Goal: Task Accomplishment & Management: Manage account settings

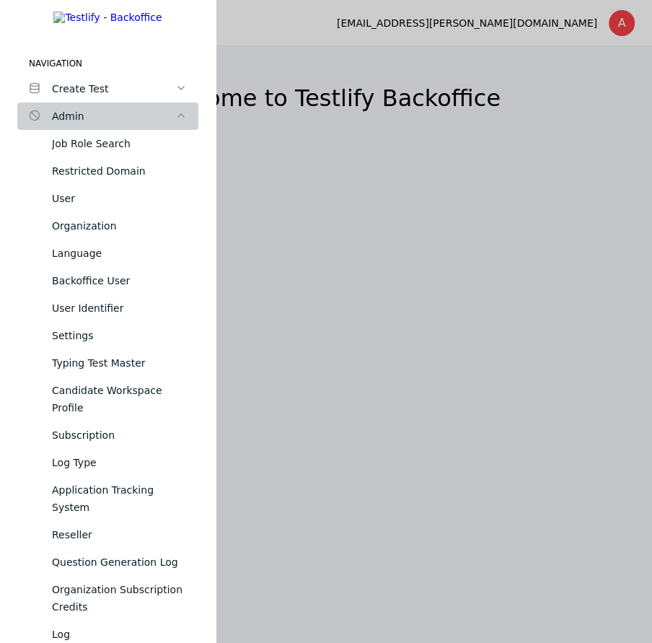
click at [77, 113] on link "Admin" at bounding box center [107, 115] width 181 height 27
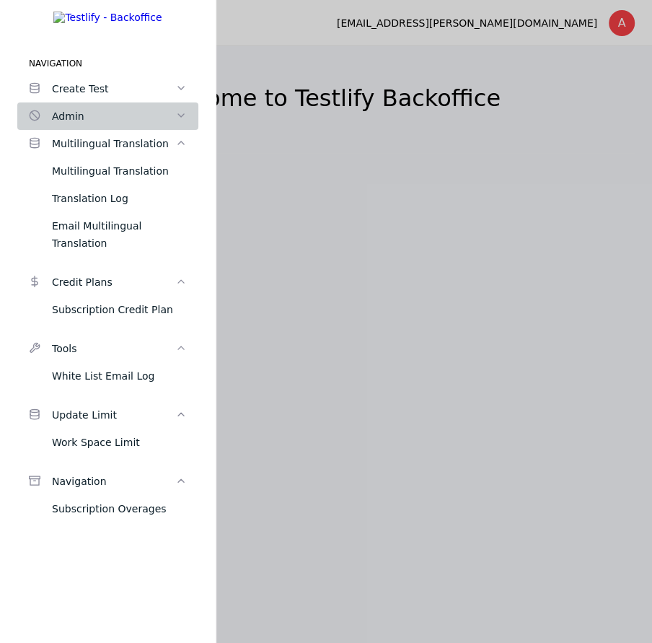
click at [77, 113] on link "Admin" at bounding box center [107, 115] width 181 height 27
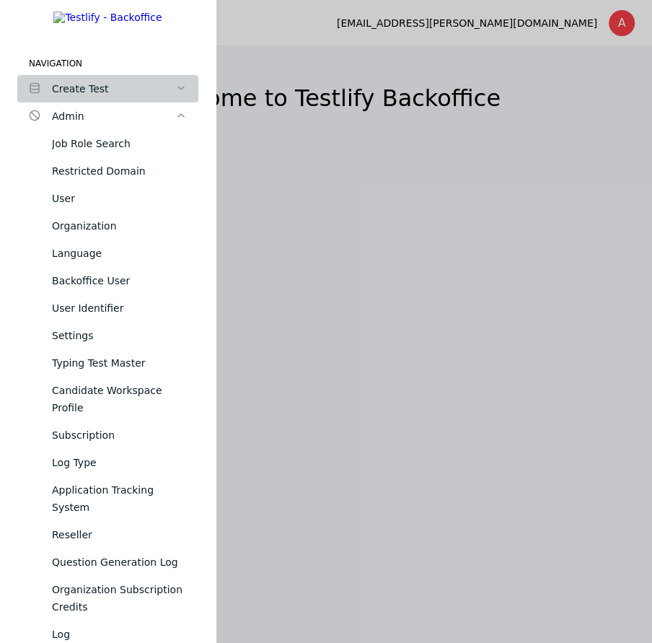
click at [77, 97] on div "Create Test" at bounding box center [113, 88] width 123 height 17
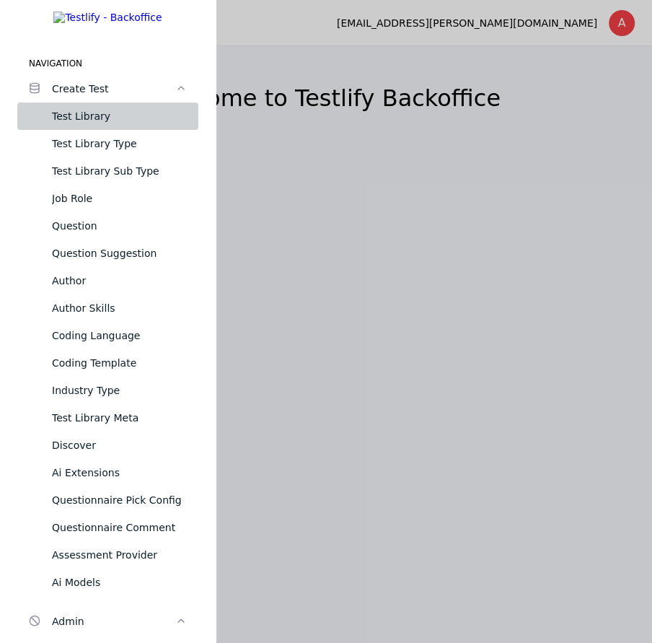
click at [77, 125] on div "Test Library" at bounding box center [119, 116] width 135 height 17
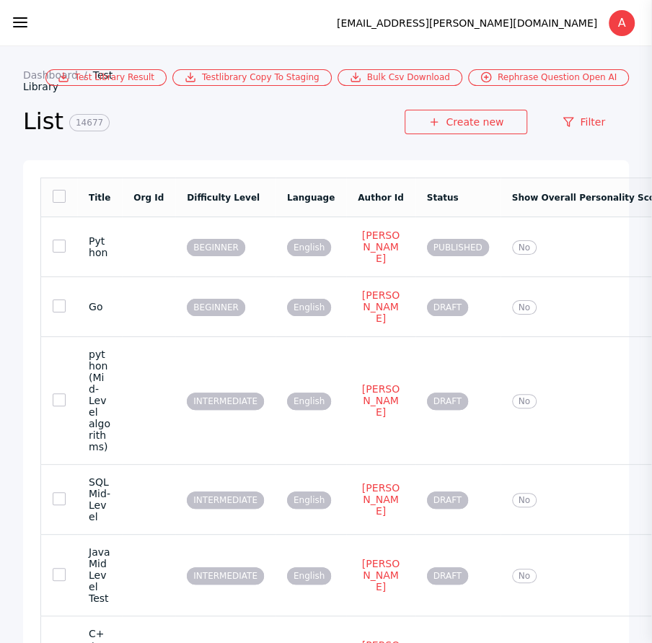
click at [551, 143] on section "Create new Filter" at bounding box center [517, 132] width 224 height 45
click at [566, 132] on link "Filter" at bounding box center [584, 122] width 90 height 25
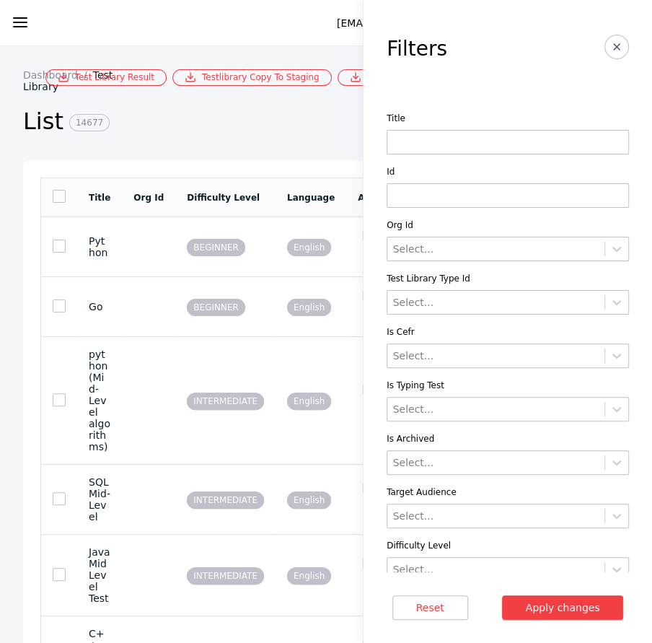
click at [520, 195] on input at bounding box center [508, 195] width 242 height 25
click at [515, 141] on input at bounding box center [508, 142] width 242 height 25
paste input "**********"
type input "**********"
click at [502, 595] on button "Apply changes" at bounding box center [563, 607] width 122 height 25
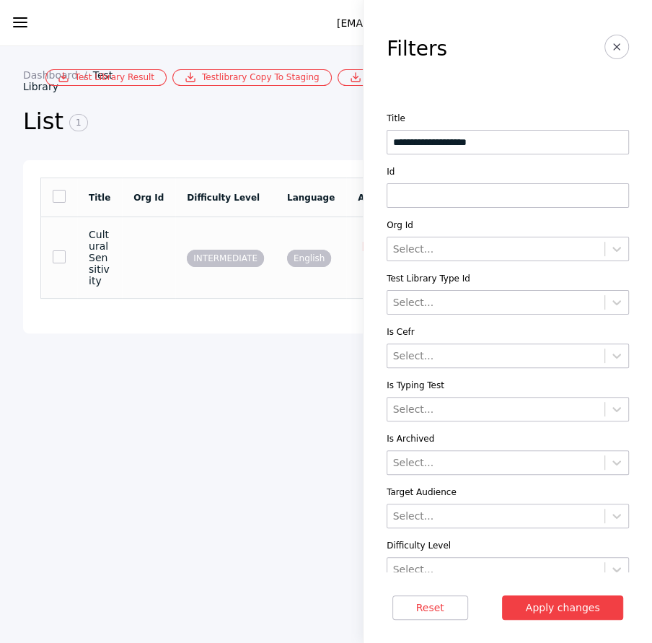
click at [346, 240] on td "[PERSON_NAME]" at bounding box center [380, 258] width 69 height 82
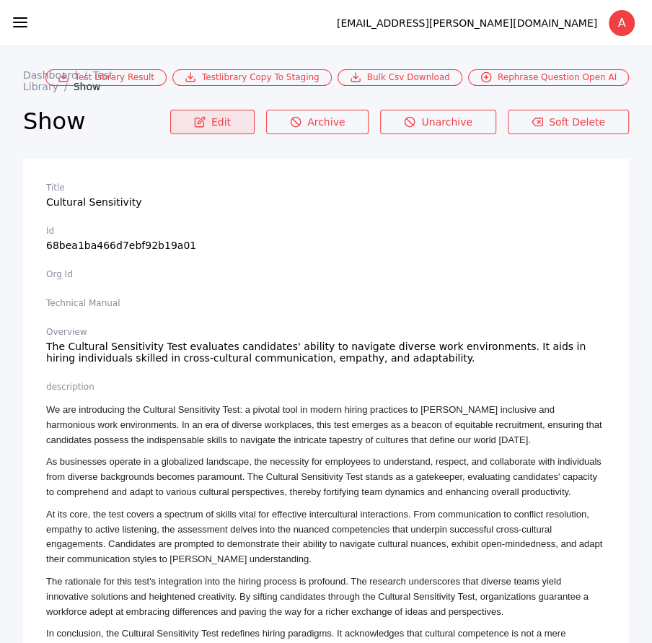
click at [240, 112] on link "Edit" at bounding box center [212, 122] width 84 height 25
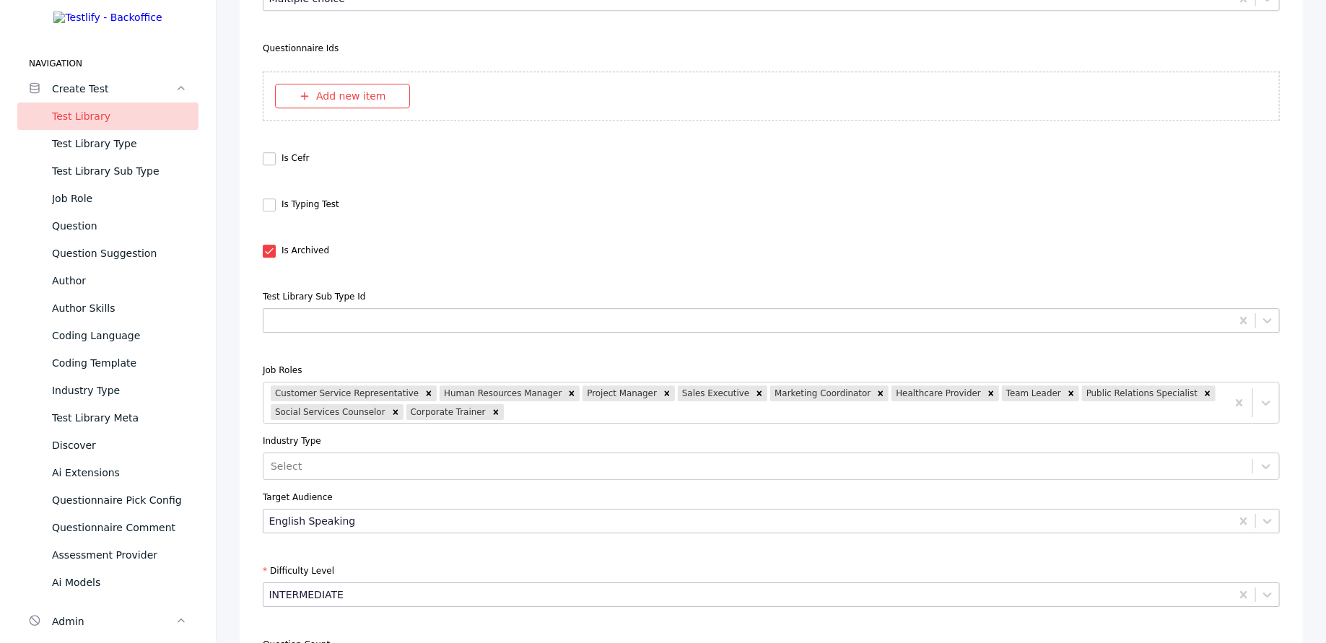
scroll to position [4587, 0]
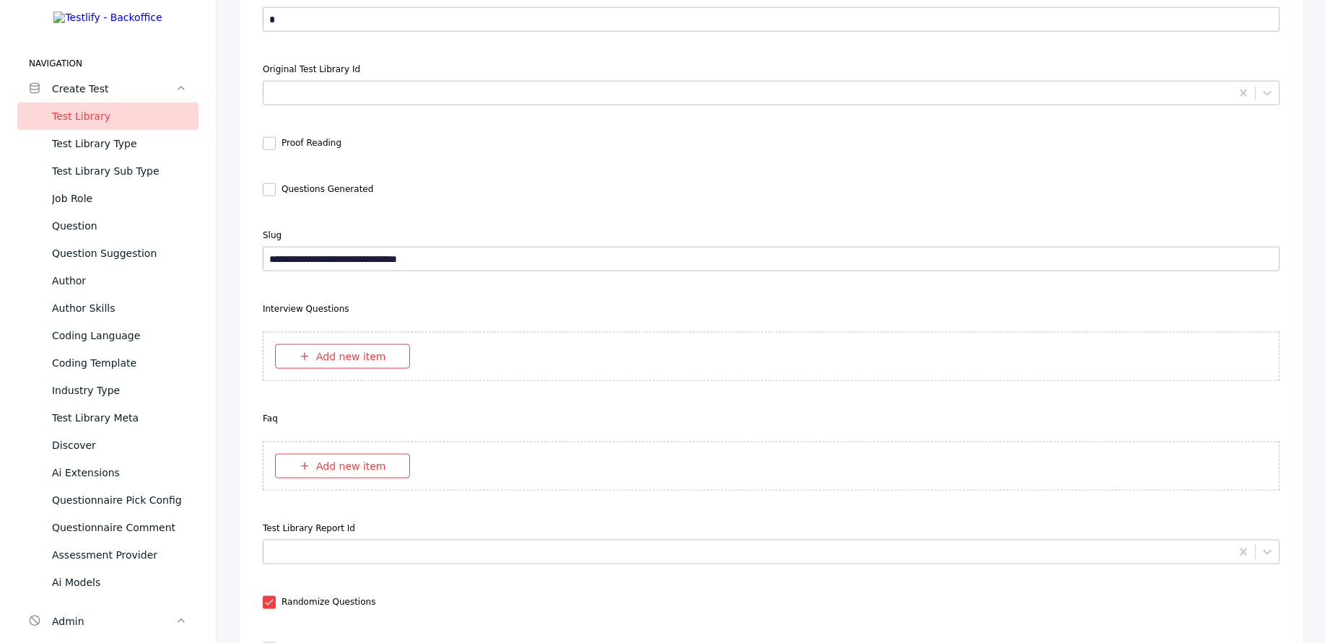
scroll to position [6440, 0]
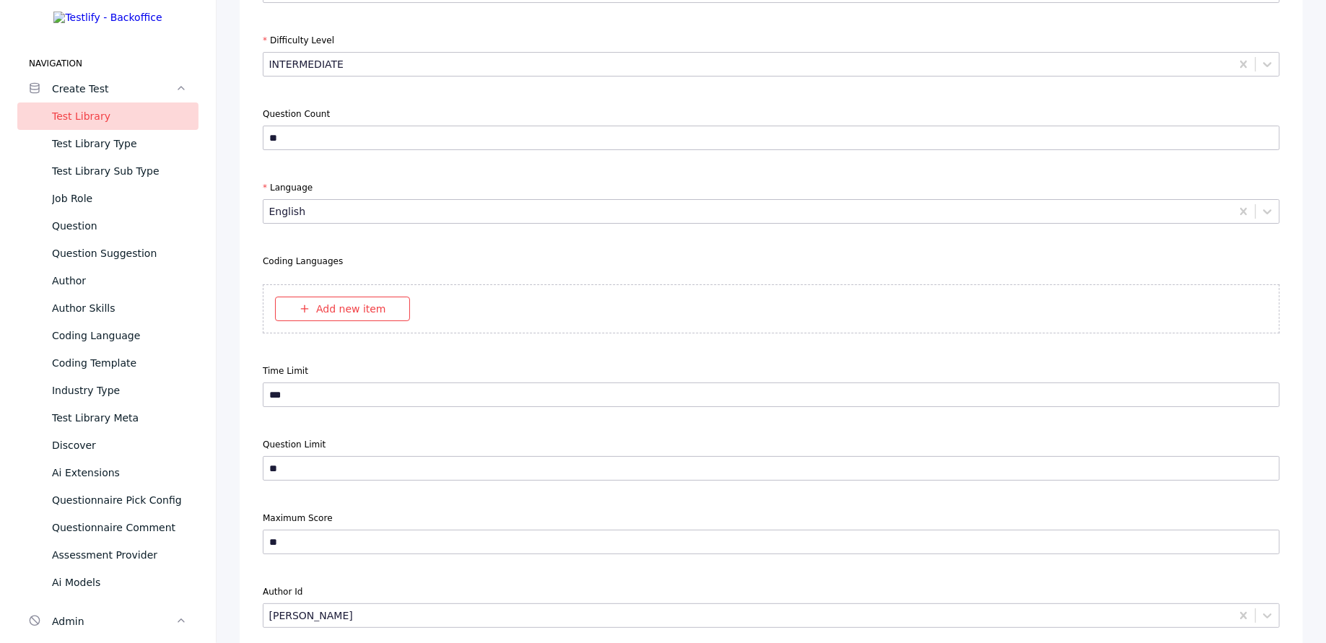
scroll to position [4835, 0]
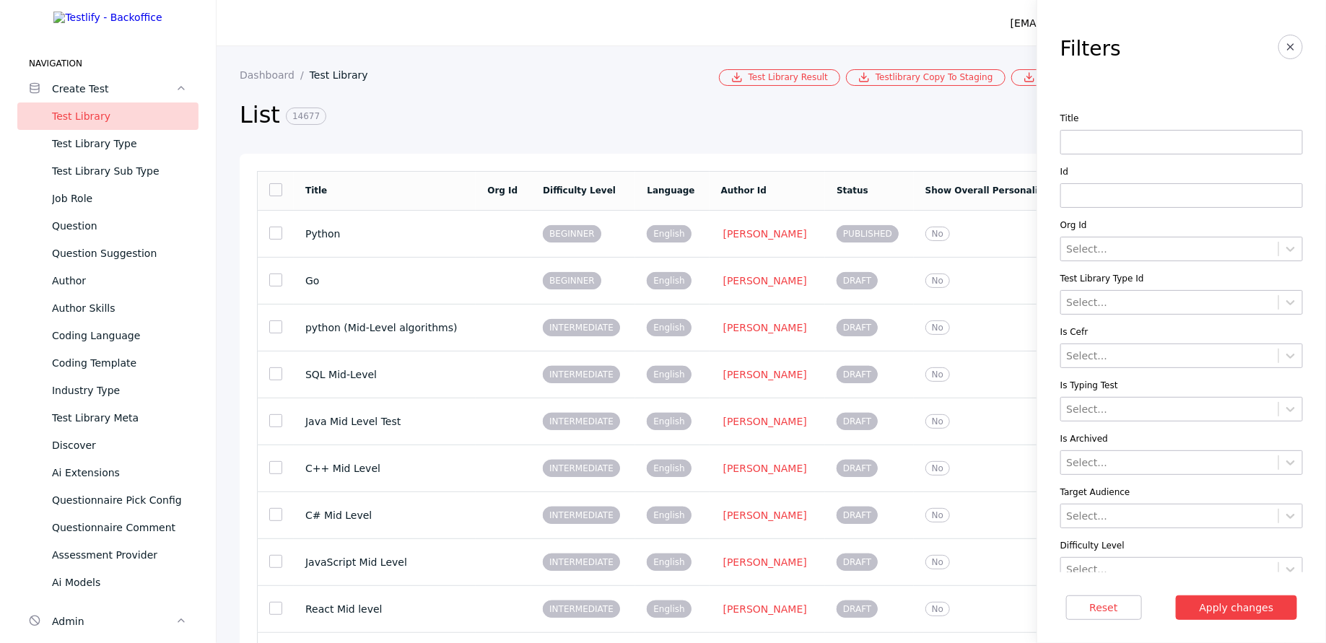
click at [652, 141] on input at bounding box center [1181, 142] width 242 height 25
paste input "**********"
type input "**********"
click at [652, 595] on button "Apply changes" at bounding box center [1237, 607] width 122 height 25
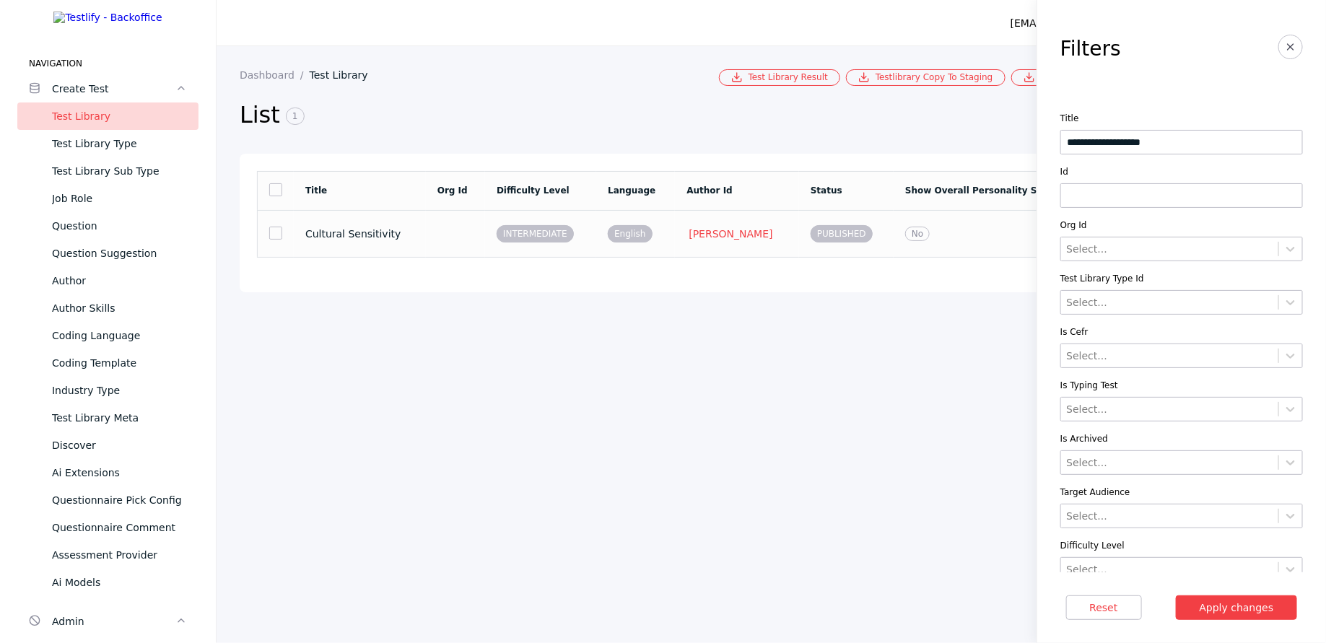
click at [584, 225] on td "INTERMEDIATE" at bounding box center [540, 233] width 111 height 47
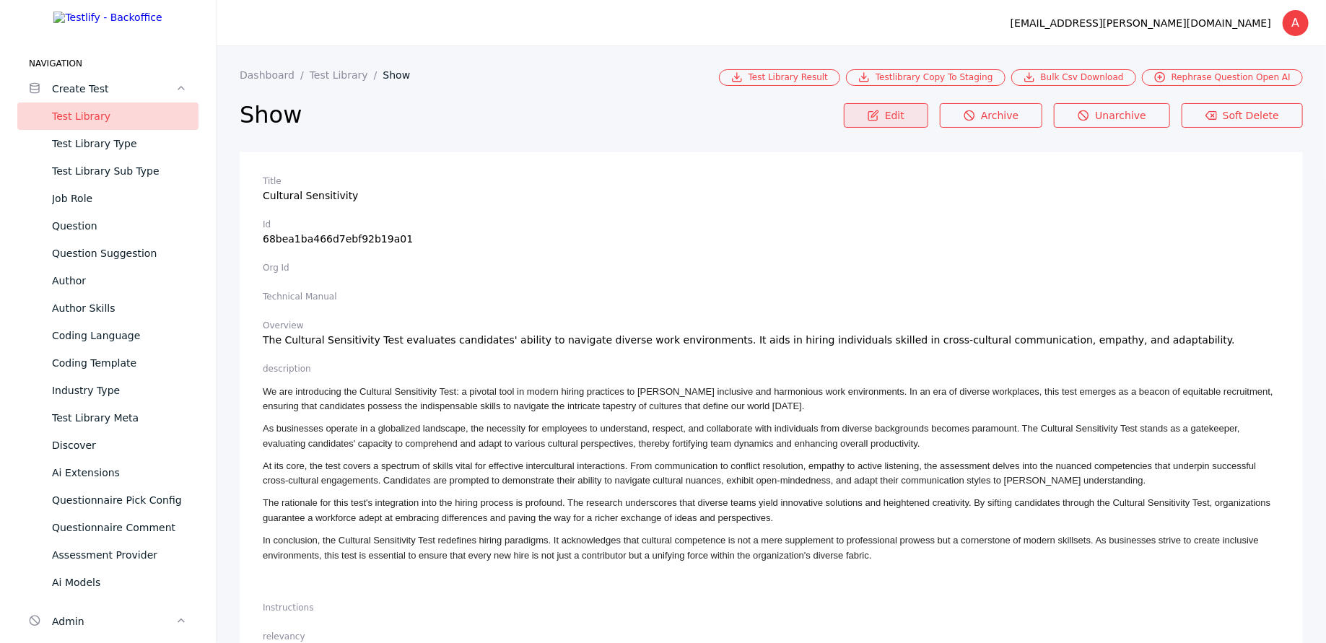
click at [652, 114] on link "Edit" at bounding box center [886, 115] width 84 height 25
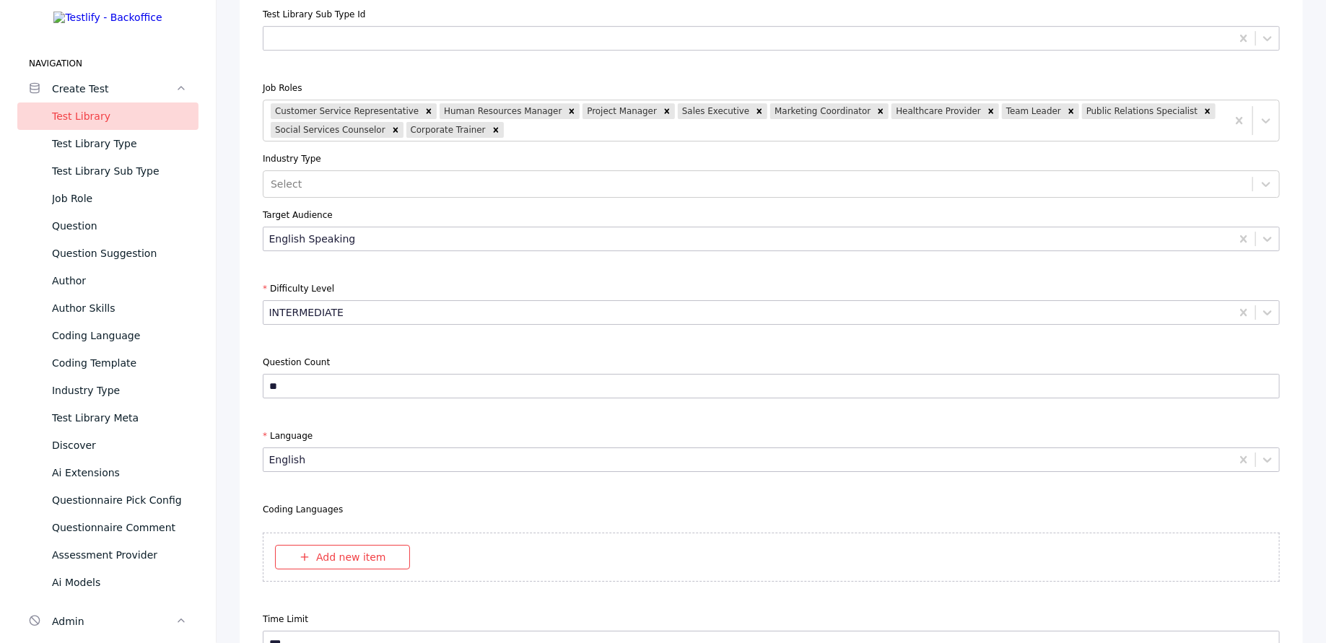
scroll to position [4828, 0]
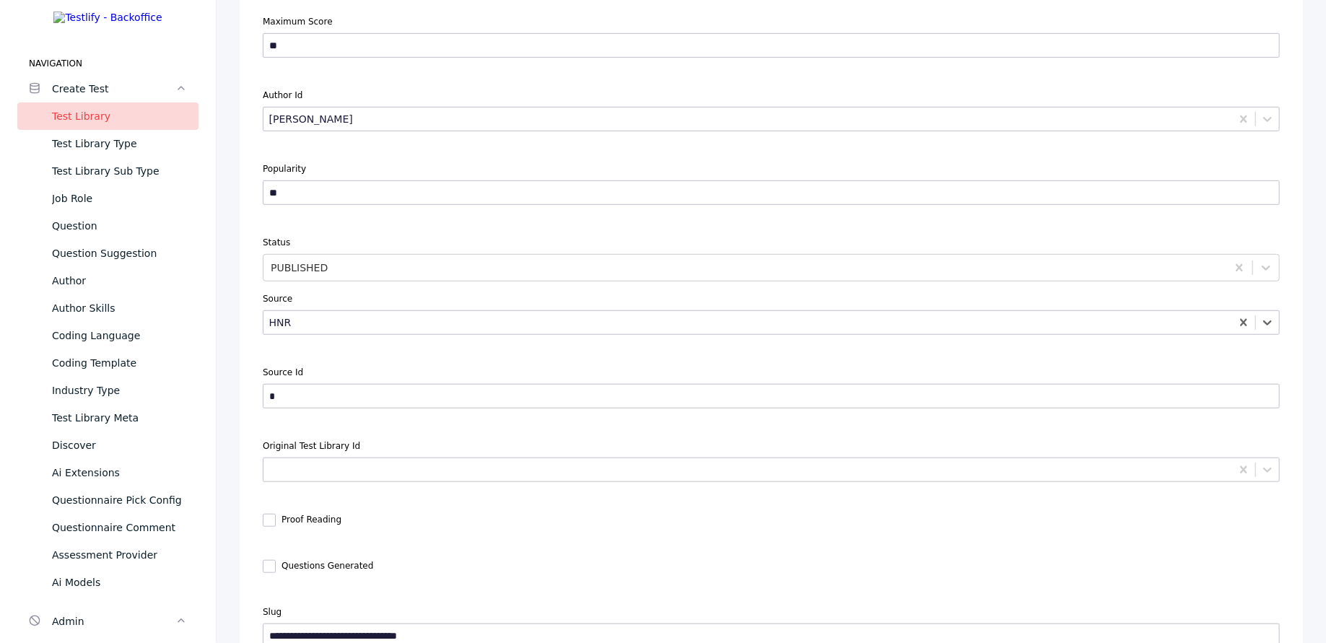
scroll to position [6440, 0]
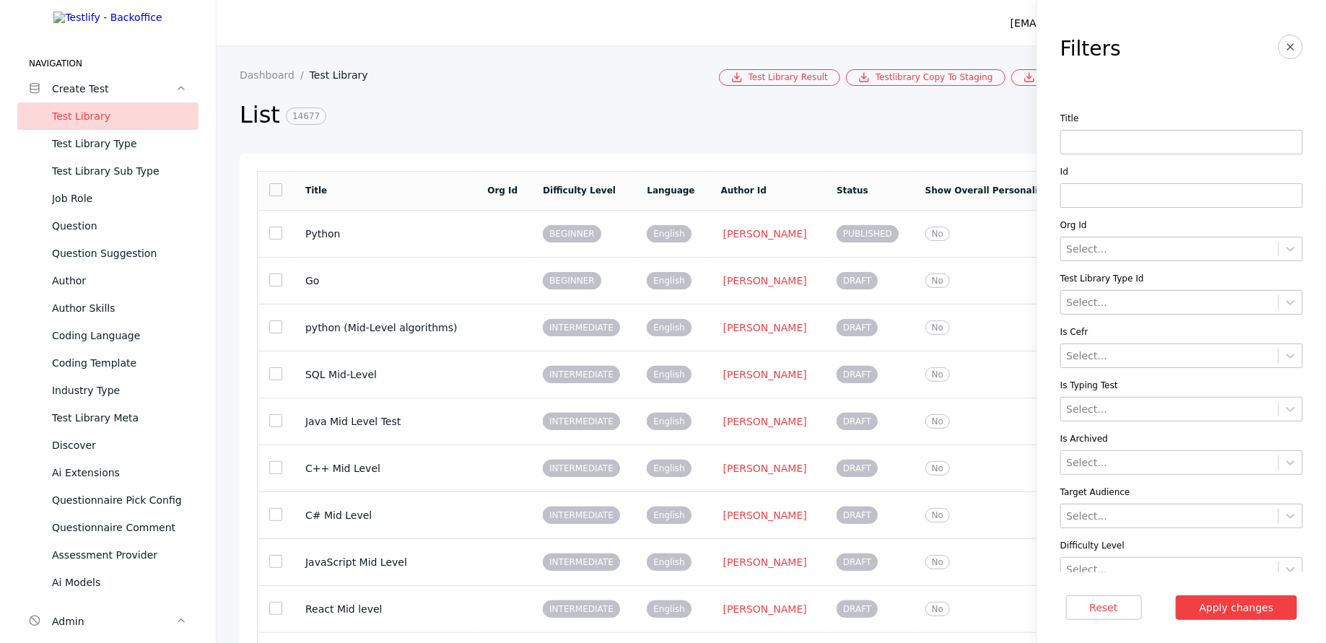
click at [652, 147] on input at bounding box center [1181, 142] width 242 height 25
paste input "**********"
type input "**********"
click at [652, 595] on button "Apply changes" at bounding box center [1237, 607] width 122 height 25
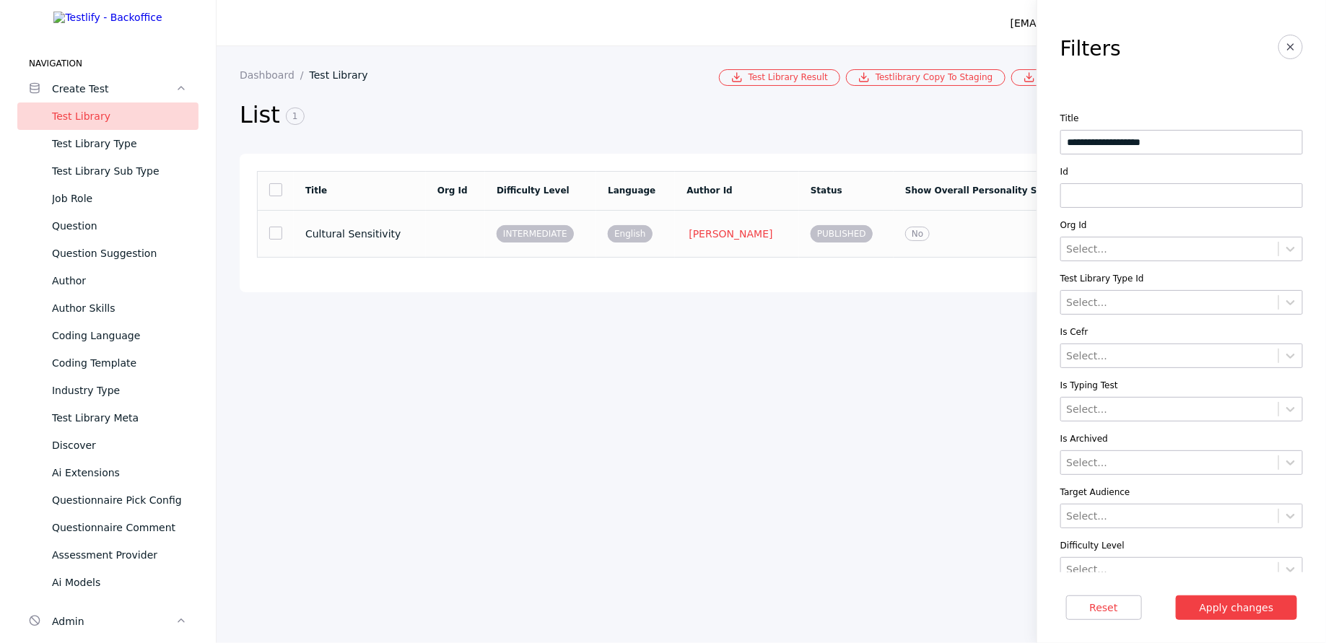
click at [374, 228] on section "Cultural Sensitivity" at bounding box center [359, 234] width 109 height 12
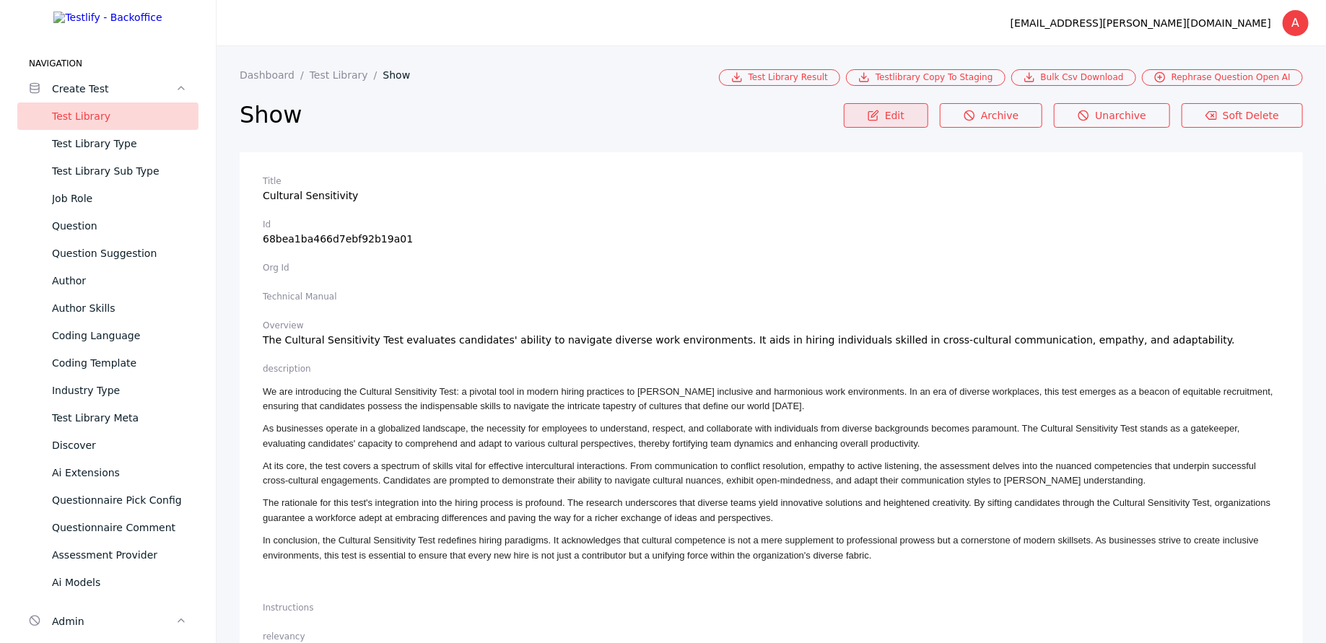
click at [652, 120] on link "Edit" at bounding box center [886, 115] width 84 height 25
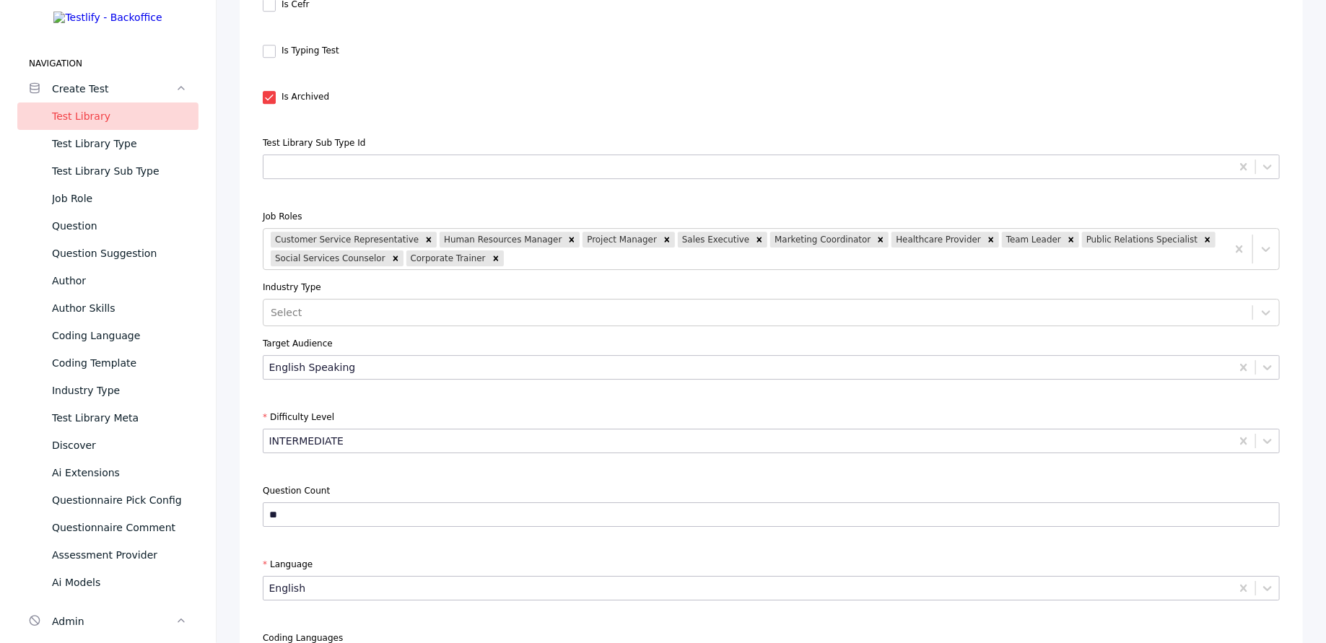
scroll to position [4742, 0]
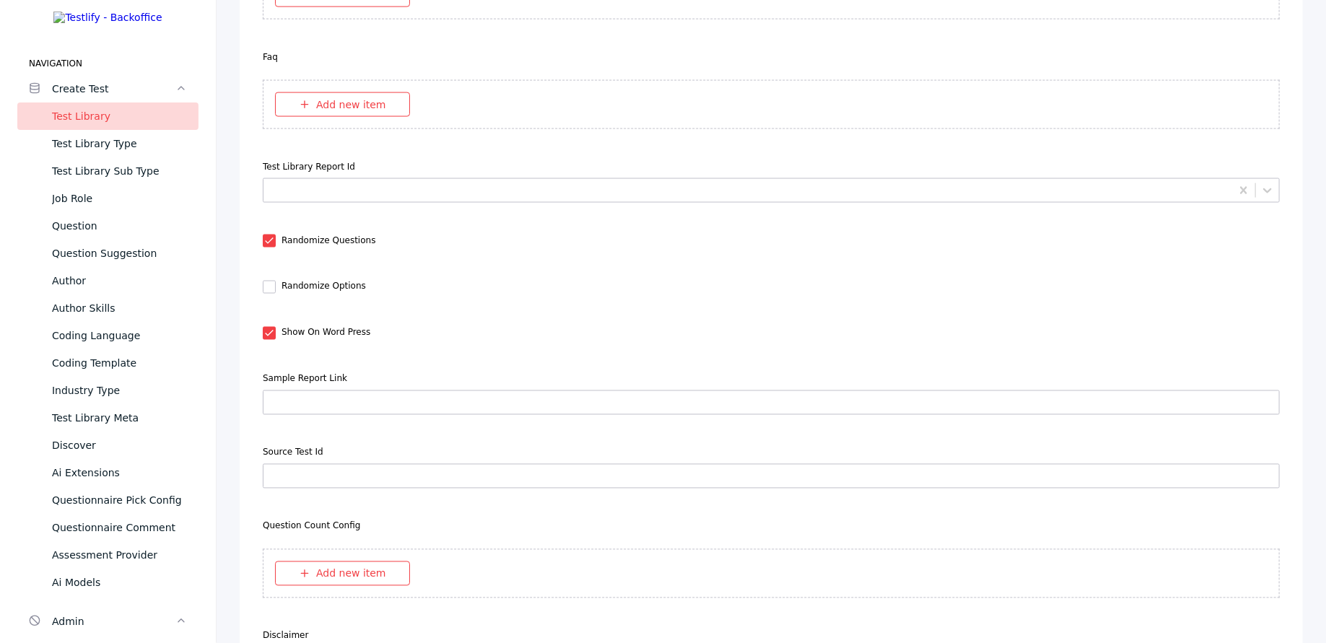
scroll to position [6440, 0]
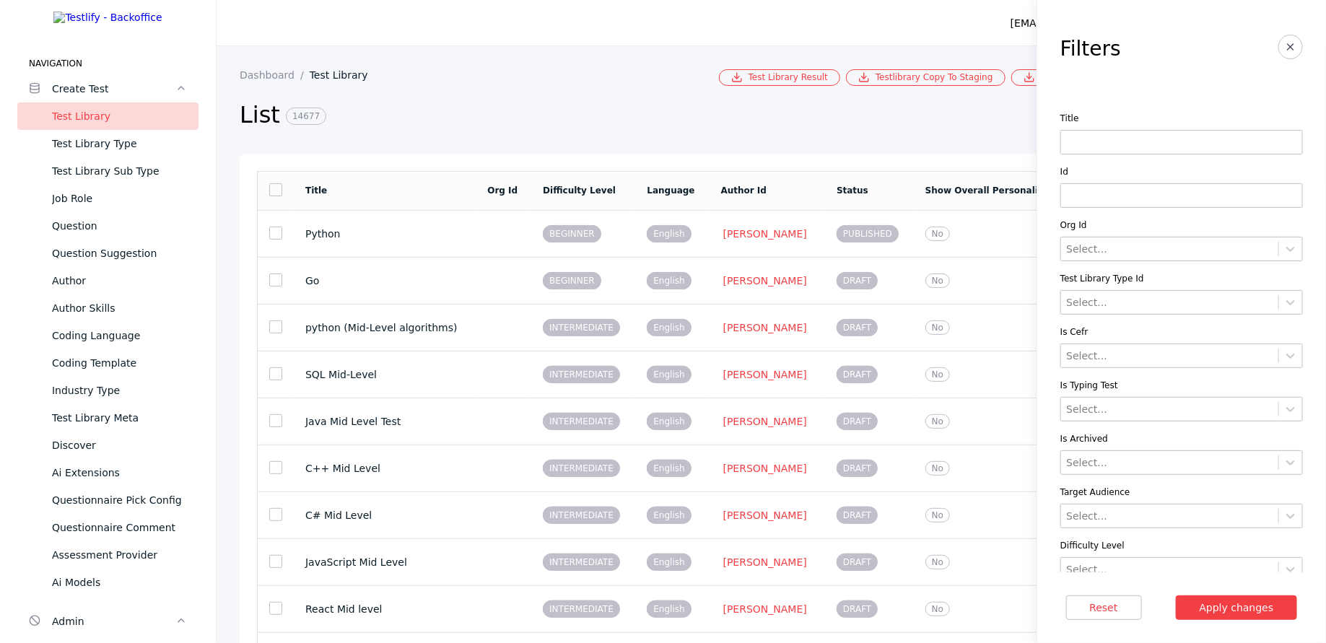
click at [652, 130] on input at bounding box center [1181, 142] width 242 height 25
paste input "**********"
type input "**********"
click at [652, 595] on button "Apply changes" at bounding box center [1237, 607] width 122 height 25
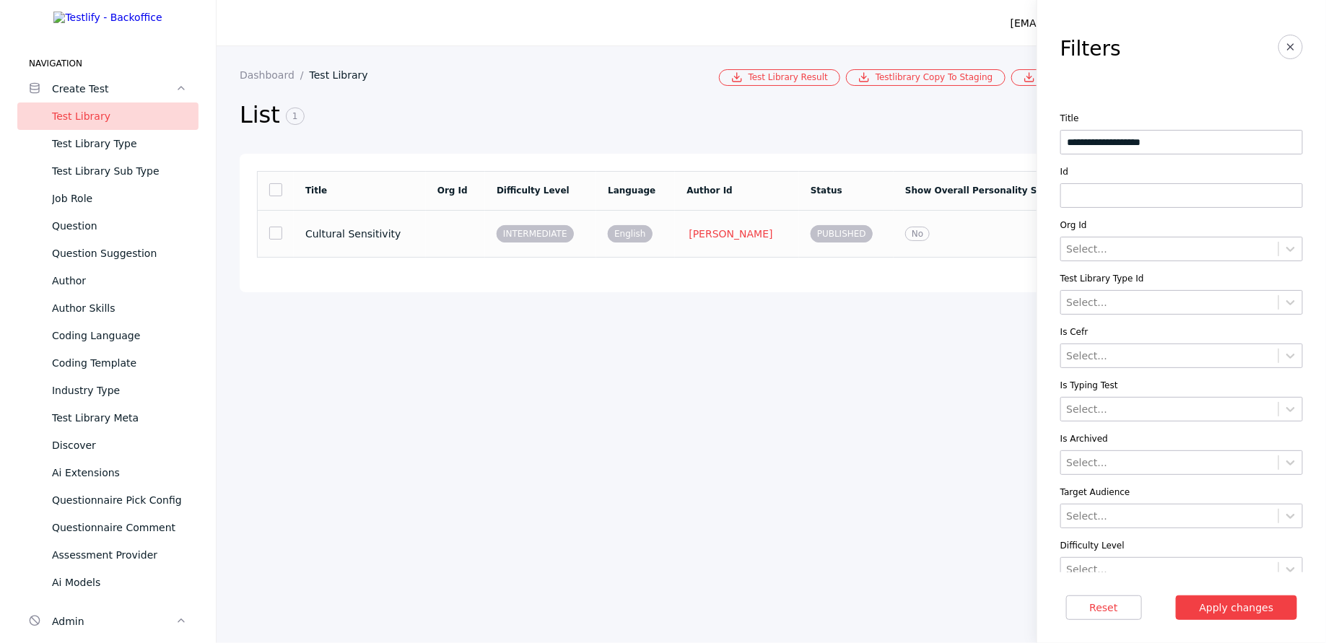
click at [583, 230] on section "INTERMEDIATE" at bounding box center [540, 233] width 88 height 12
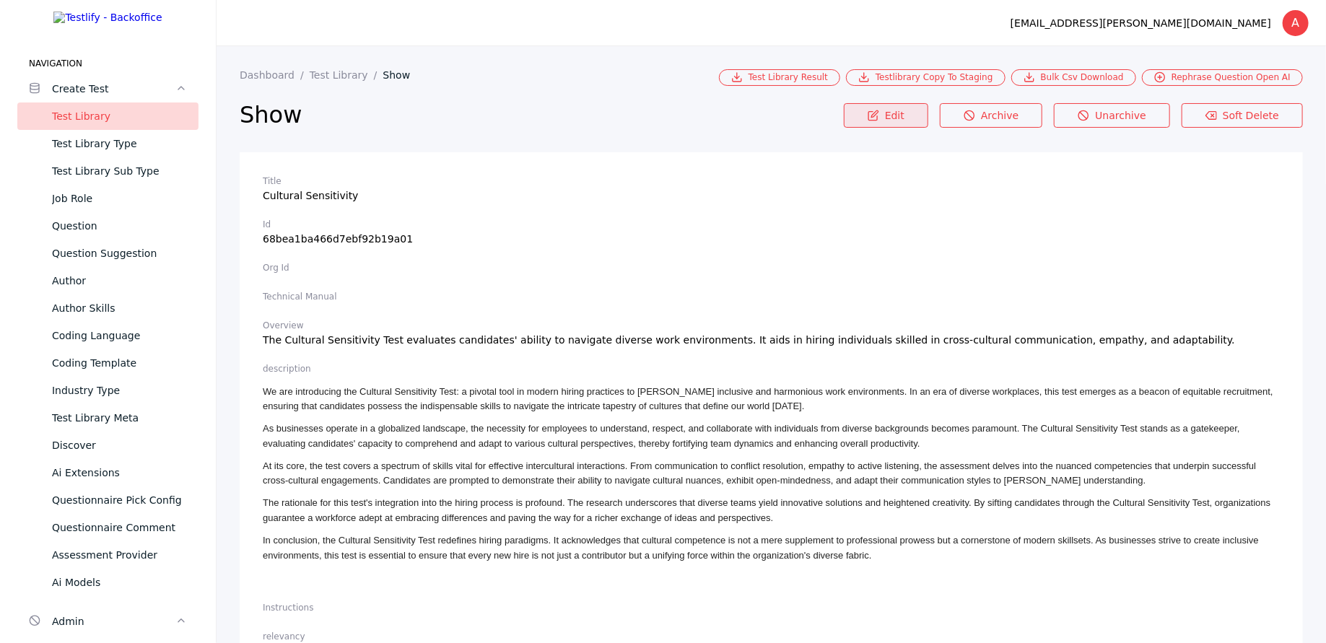
click at [652, 109] on link "Edit" at bounding box center [886, 115] width 84 height 25
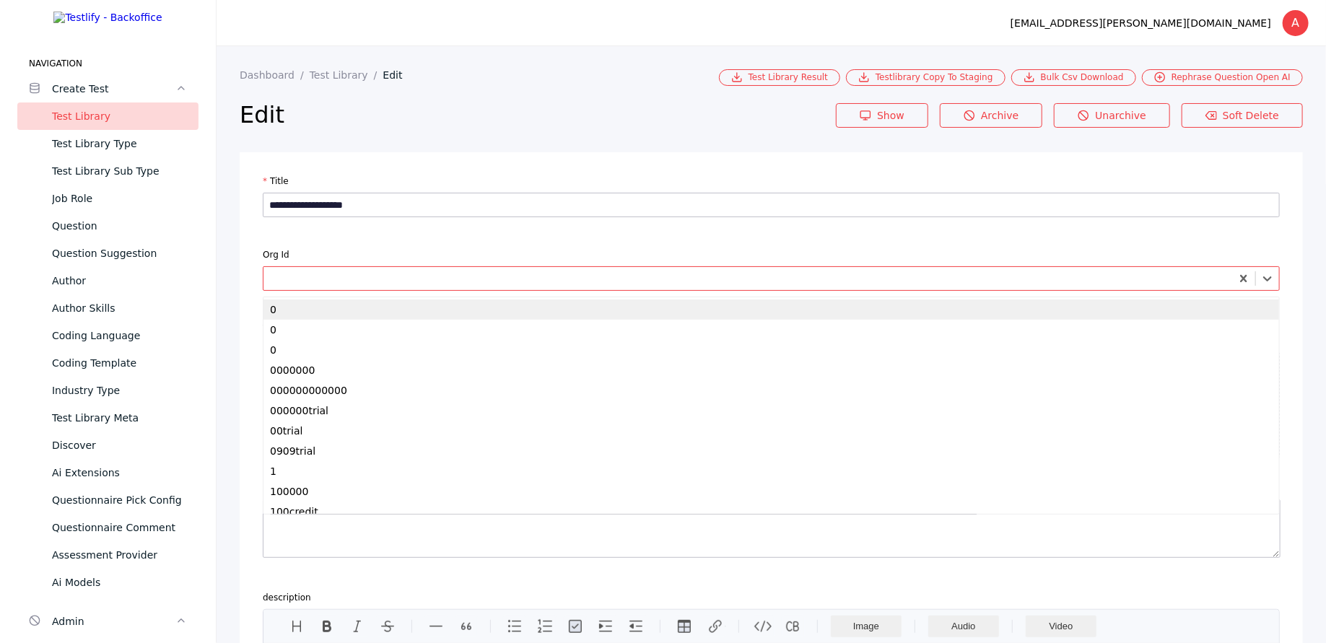
click at [490, 271] on div at bounding box center [748, 278] width 958 height 14
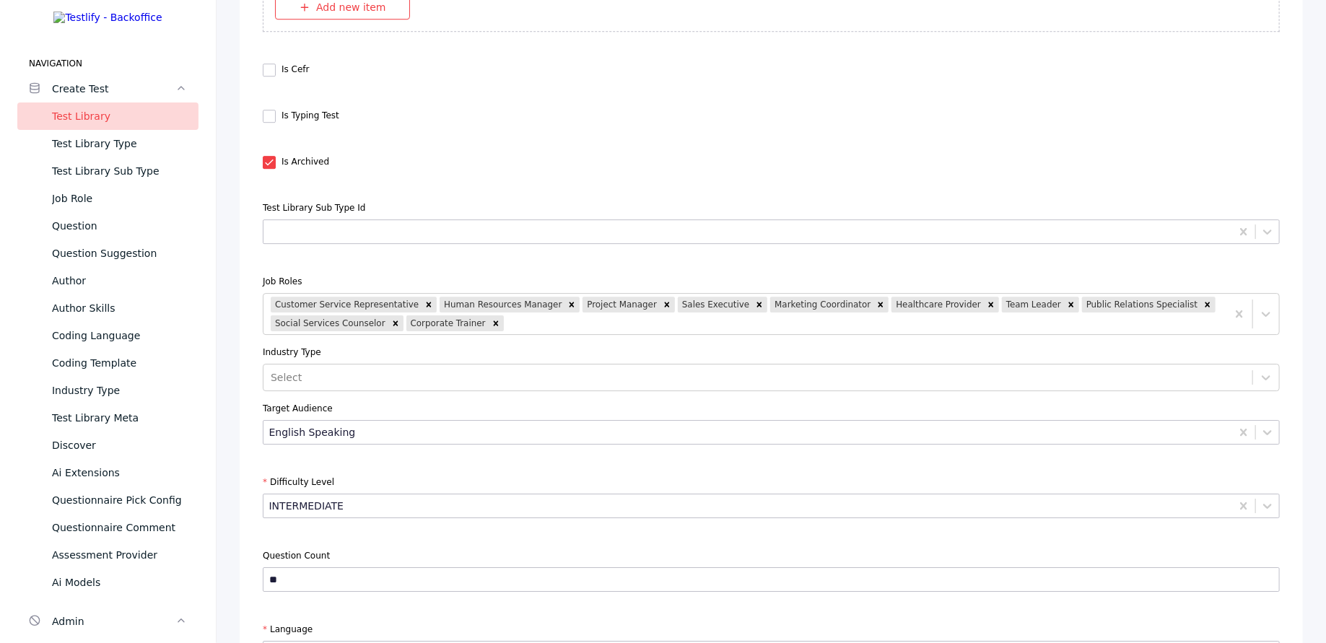
scroll to position [4670, 0]
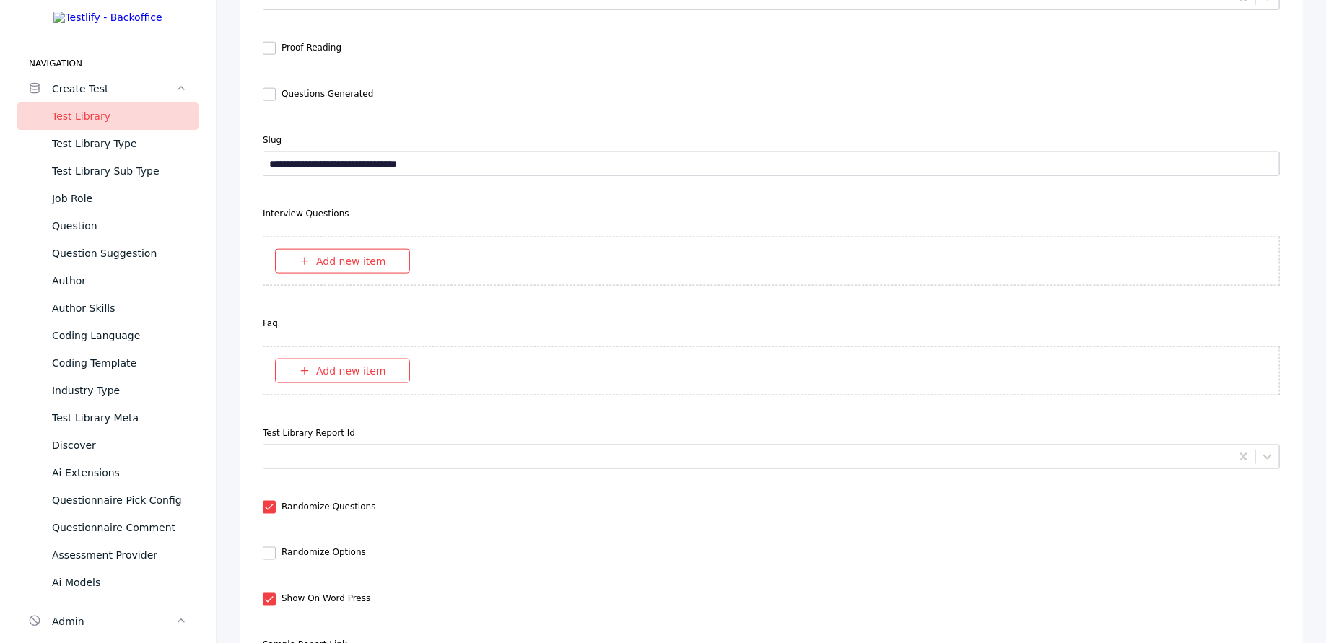
scroll to position [6440, 0]
